Goal: Navigation & Orientation: Understand site structure

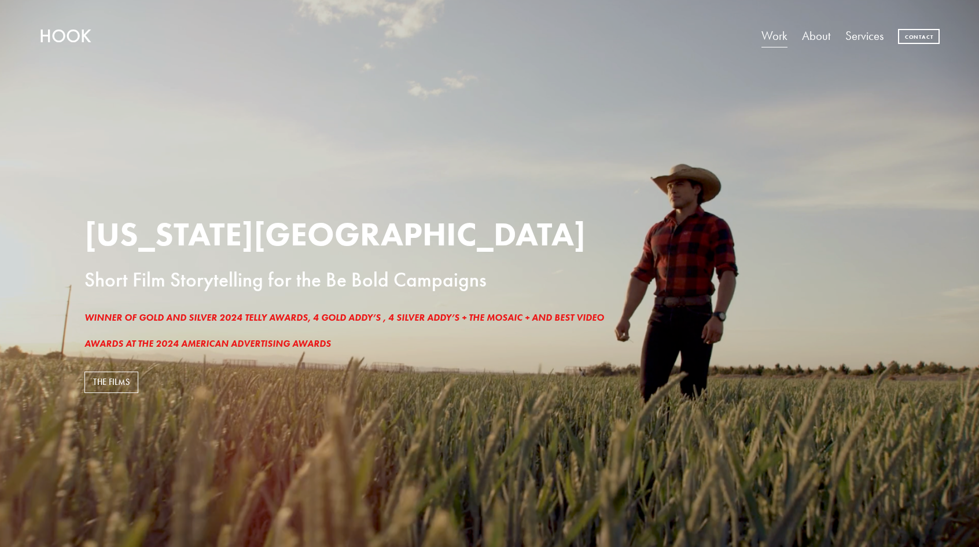
click at [806, 38] on link "About" at bounding box center [816, 36] width 28 height 24
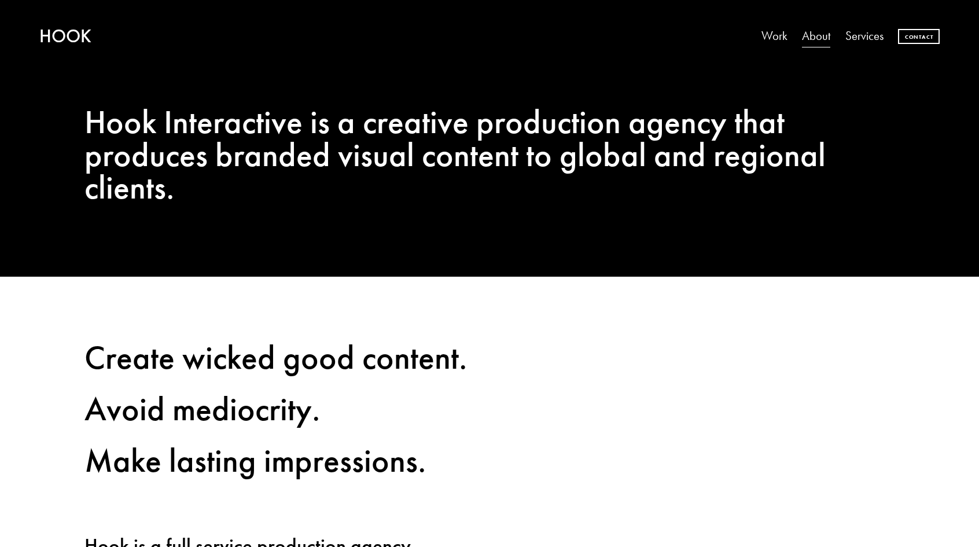
click at [861, 41] on link "Services" at bounding box center [864, 36] width 38 height 24
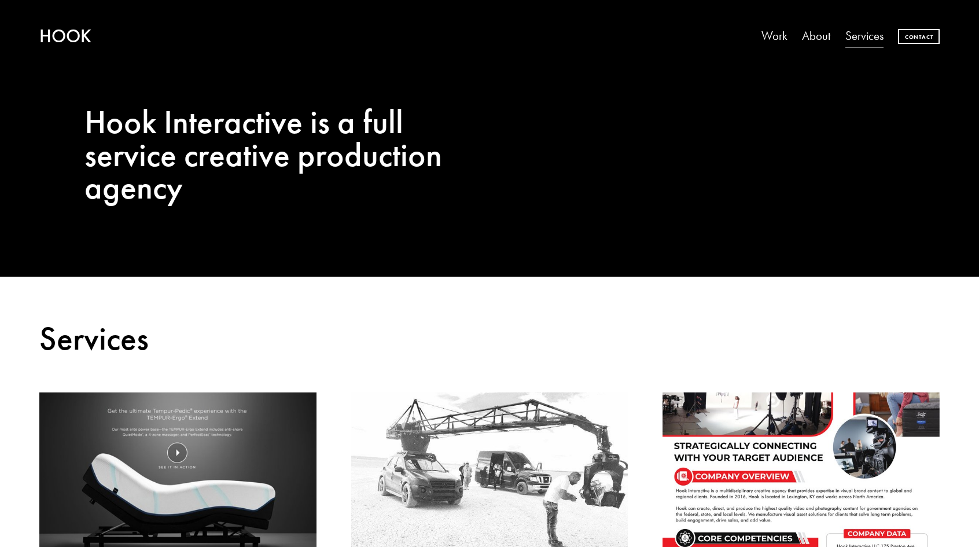
click at [920, 34] on link "Contact" at bounding box center [919, 37] width 42 height 16
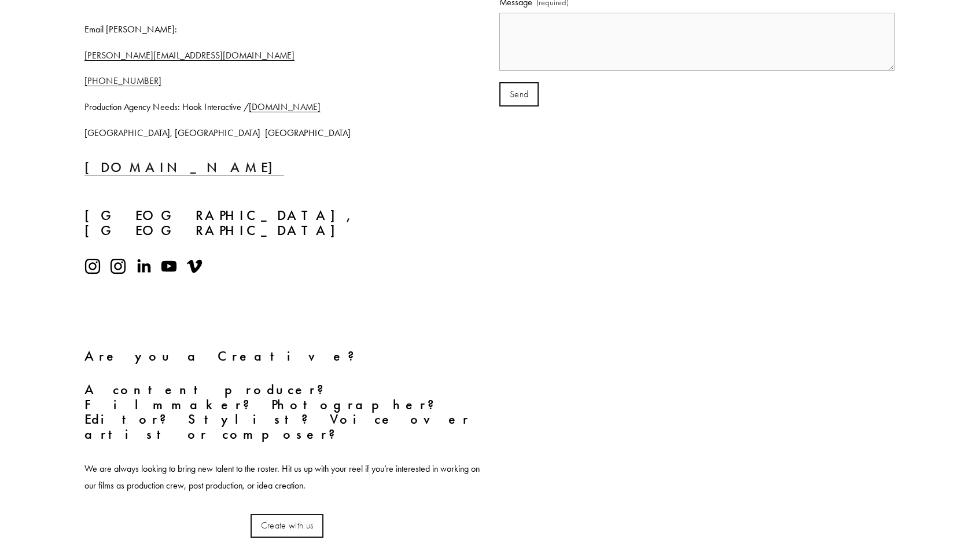
scroll to position [536, 0]
click at [84, 250] on div at bounding box center [248, 267] width 346 height 36
click at [93, 260] on use "Instagram" at bounding box center [92, 267] width 15 height 15
click at [119, 253] on use "Instagram" at bounding box center [118, 267] width 32 height 32
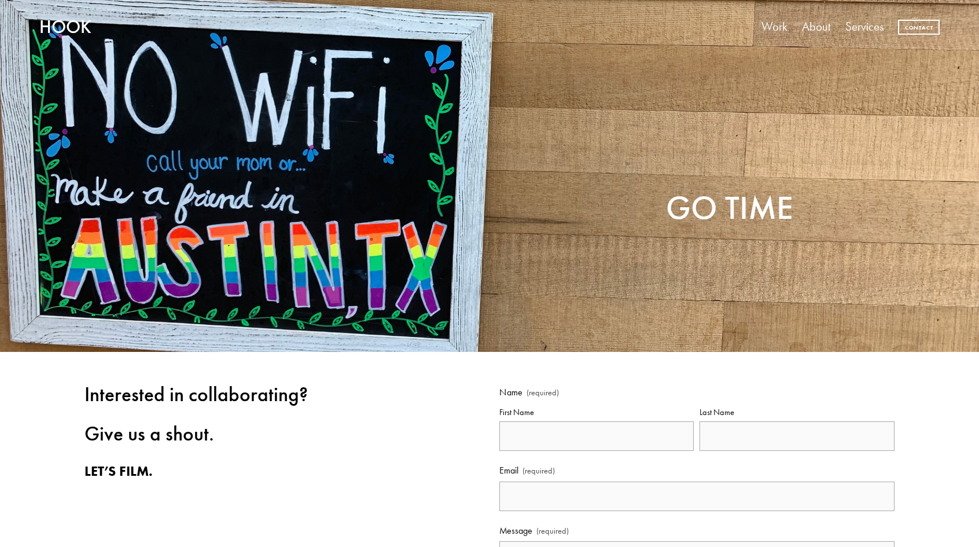
scroll to position [0, 0]
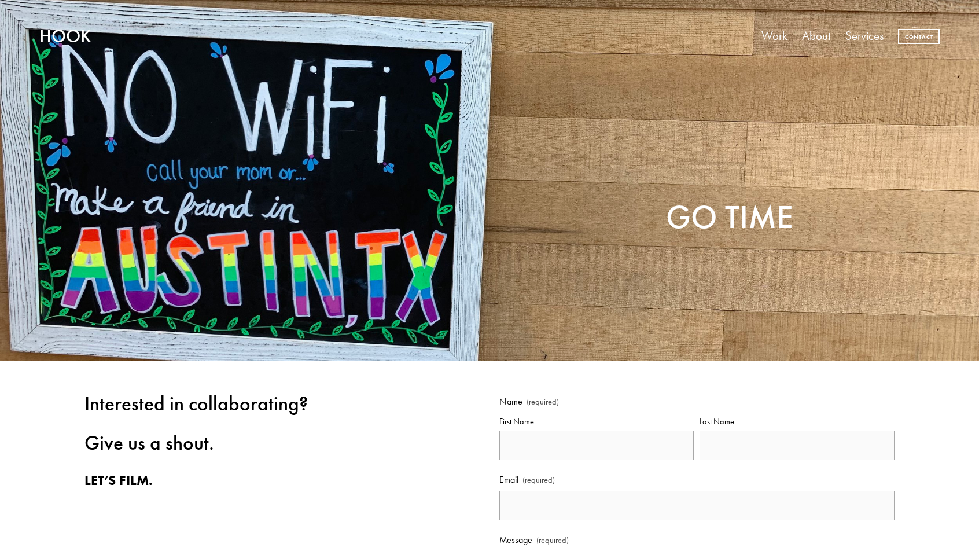
click at [781, 35] on link "Work" at bounding box center [774, 36] width 26 height 24
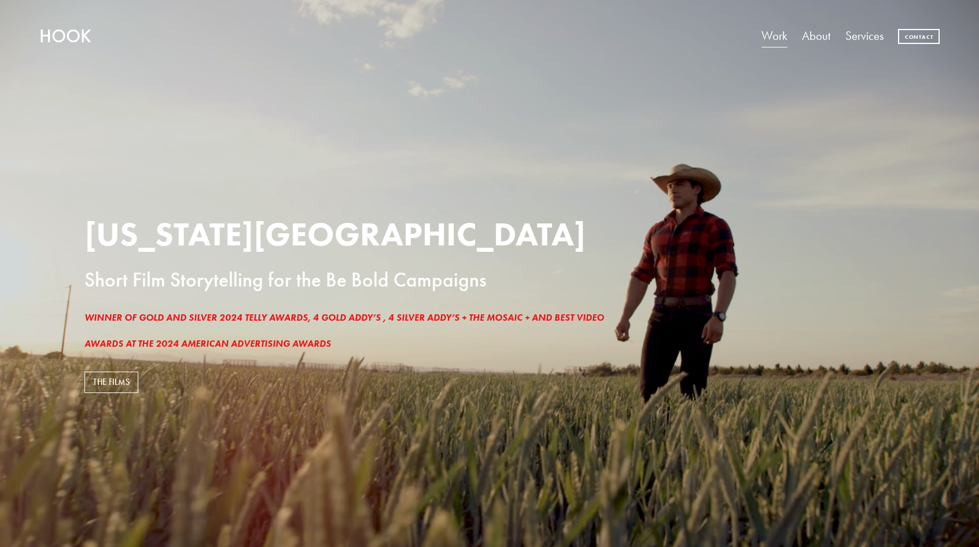
click at [821, 34] on link "About" at bounding box center [816, 36] width 28 height 24
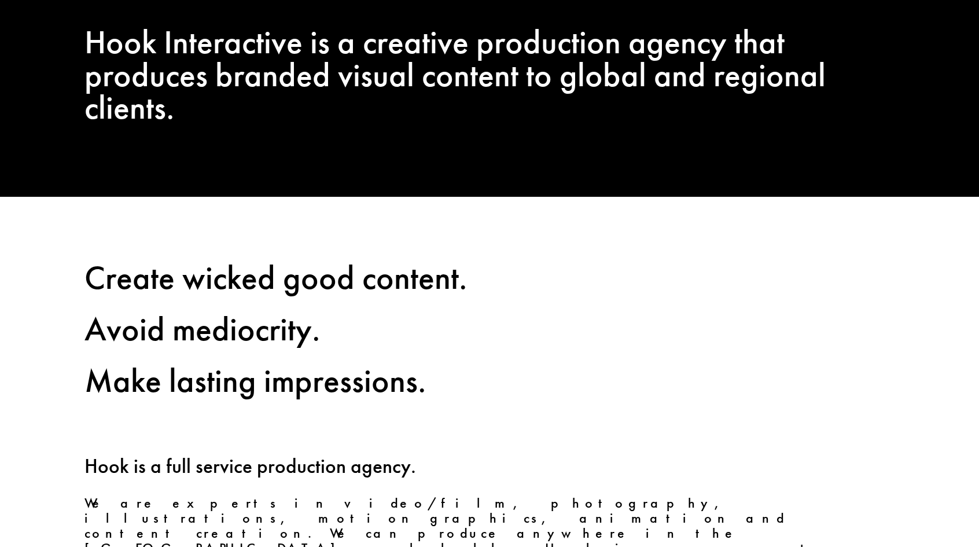
scroll to position [71, 0]
